Goal: Task Accomplishment & Management: Use online tool/utility

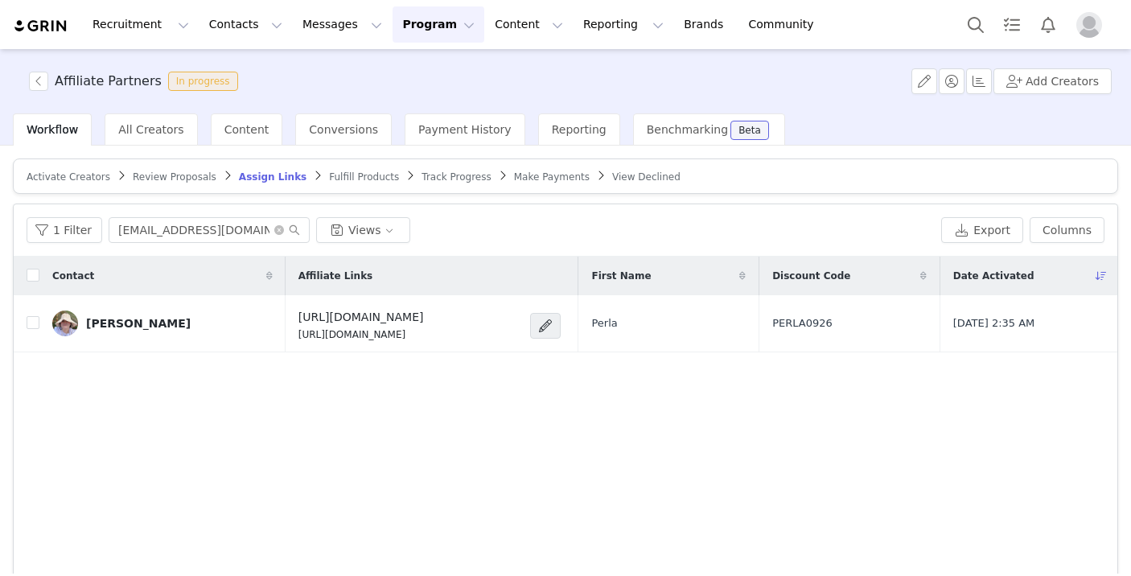
click at [183, 181] on span "Review Proposals" at bounding box center [175, 176] width 84 height 11
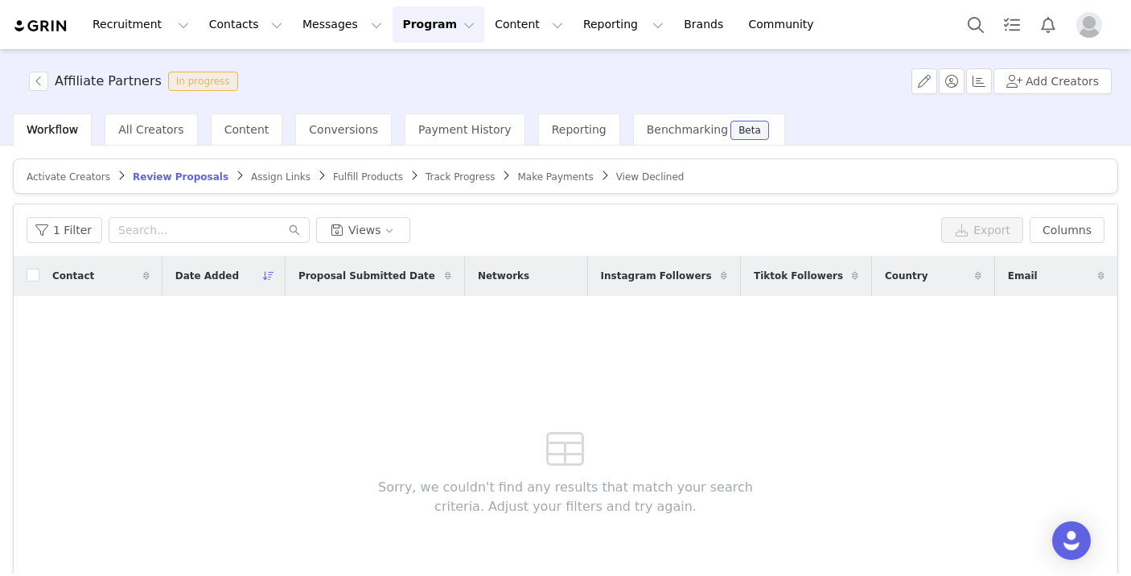
click at [336, 177] on span "Fulfill Products" at bounding box center [368, 176] width 70 height 11
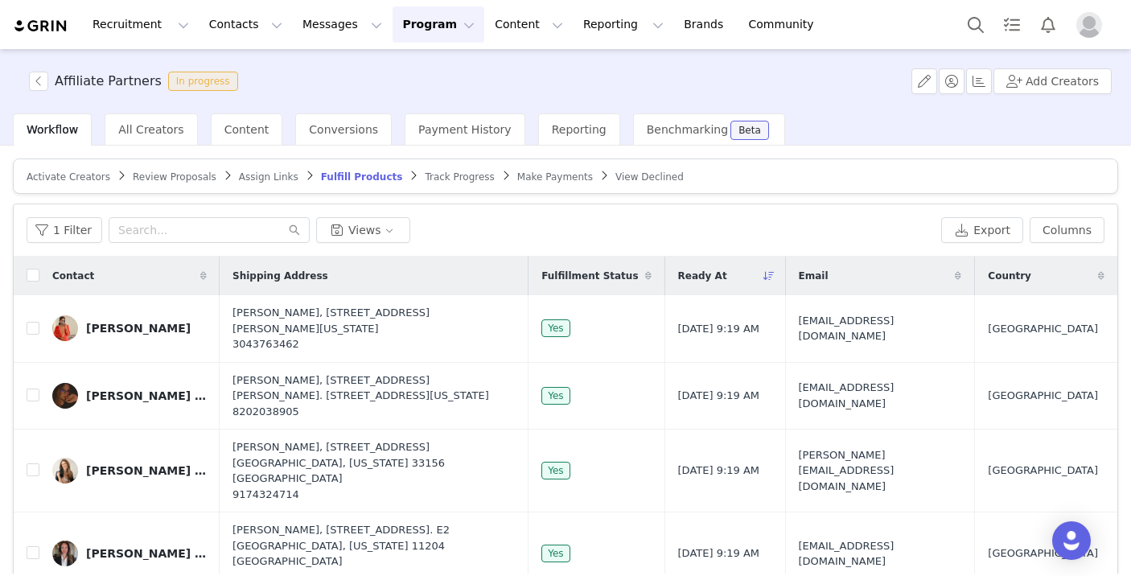
click at [265, 179] on span "Assign Links" at bounding box center [269, 176] width 60 height 11
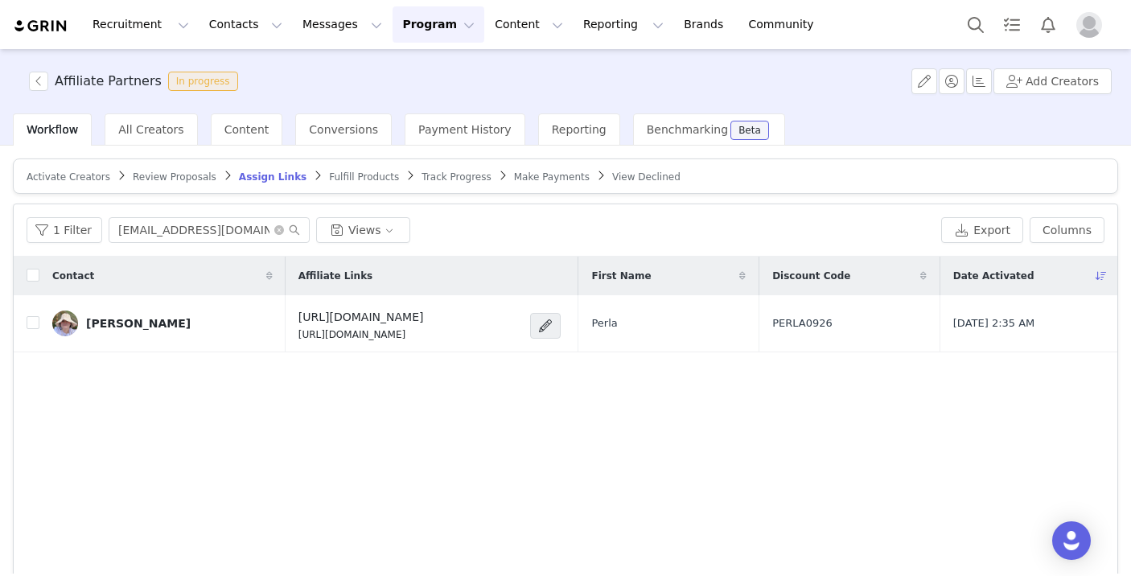
click at [206, 174] on span "Review Proposals" at bounding box center [175, 176] width 84 height 11
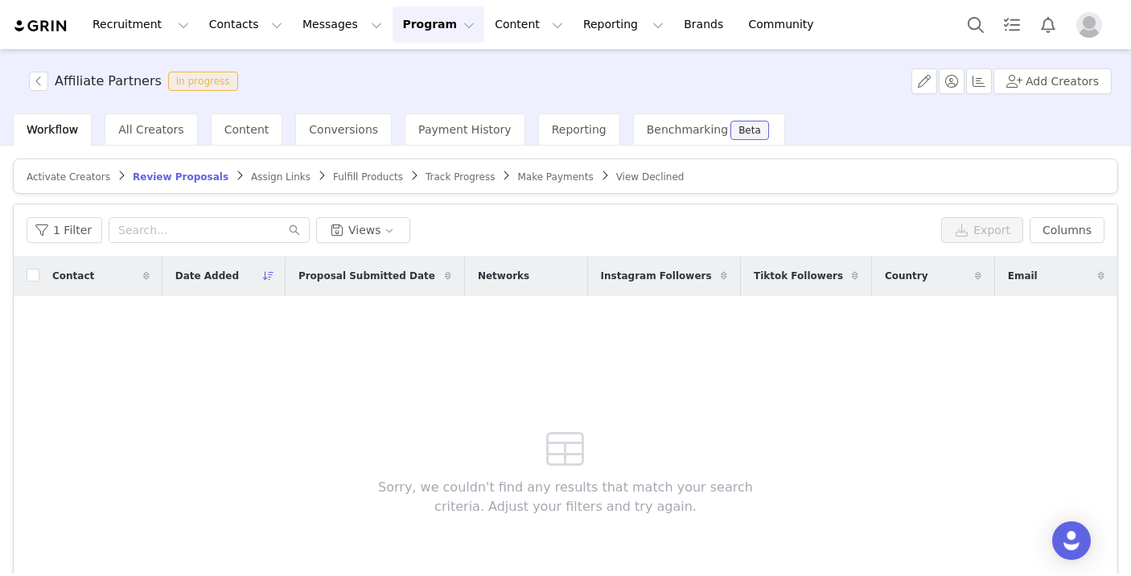
click at [58, 178] on span "Activate Creators" at bounding box center [69, 176] width 84 height 11
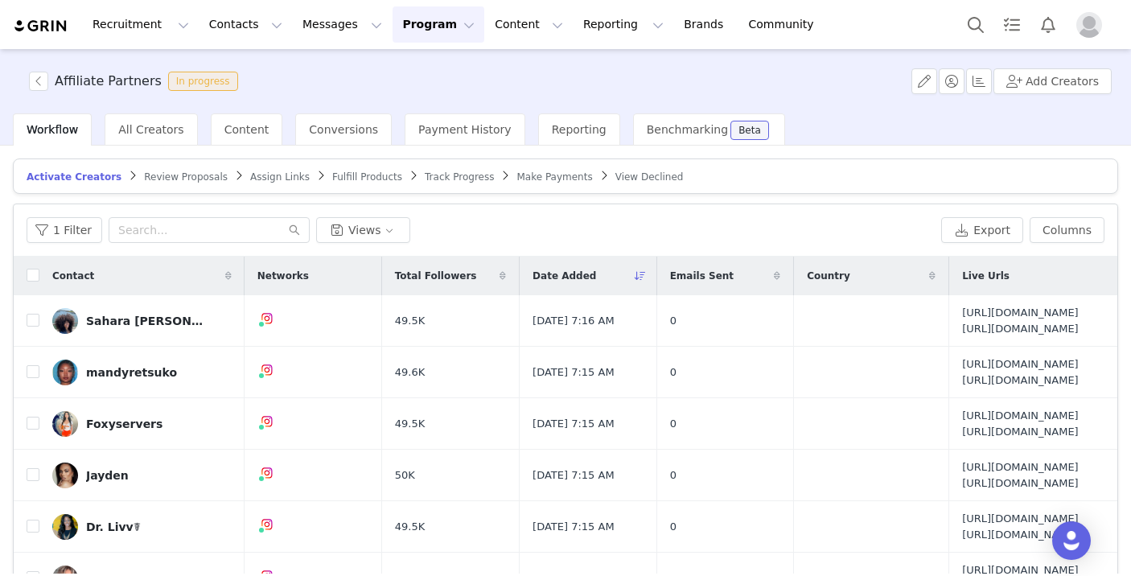
scroll to position [37, 0]
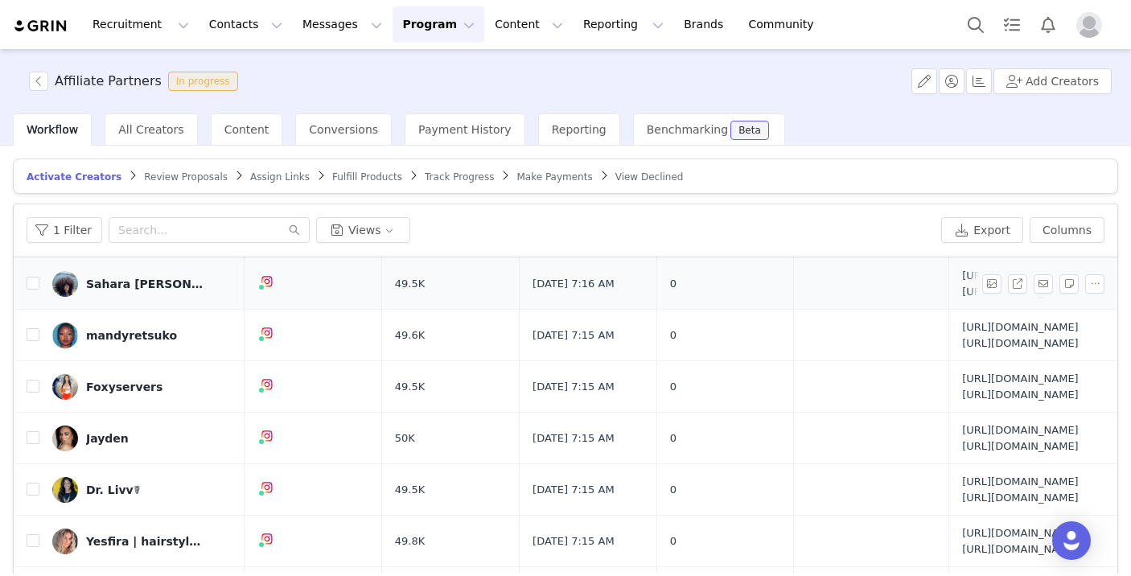
click at [159, 291] on link "Sahara Mendez ☀️" at bounding box center [141, 284] width 179 height 26
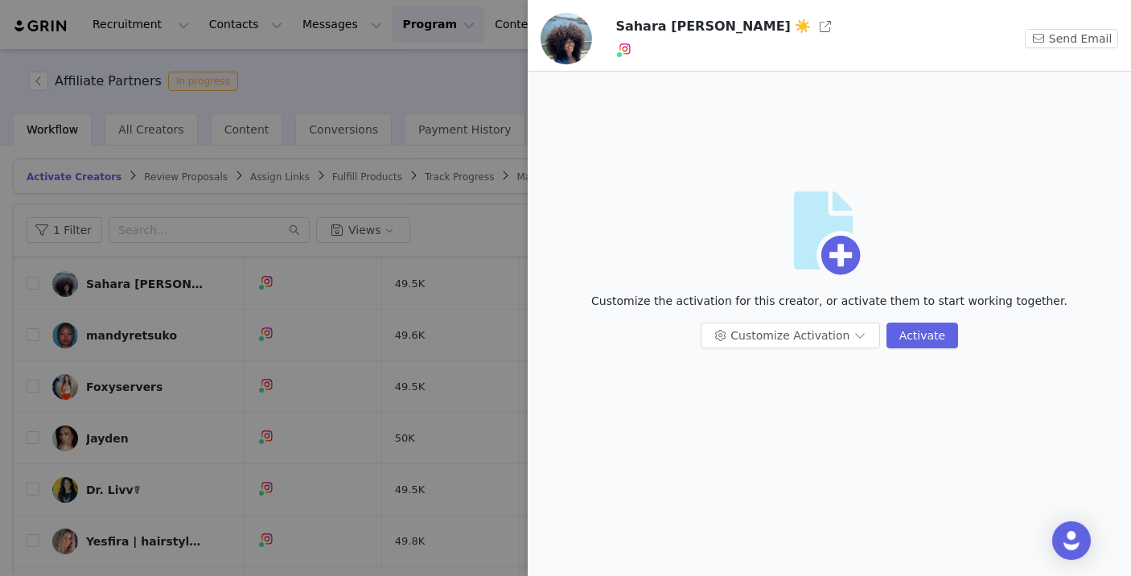
click at [369, 203] on div at bounding box center [565, 288] width 1131 height 576
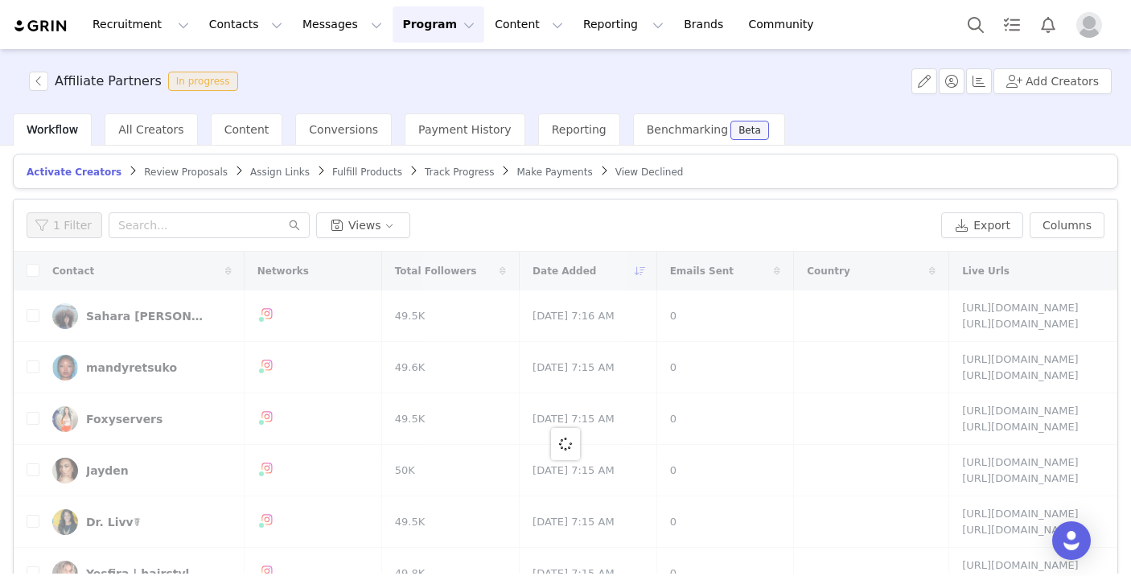
scroll to position [0, 0]
